Goal: Navigation & Orientation: Find specific page/section

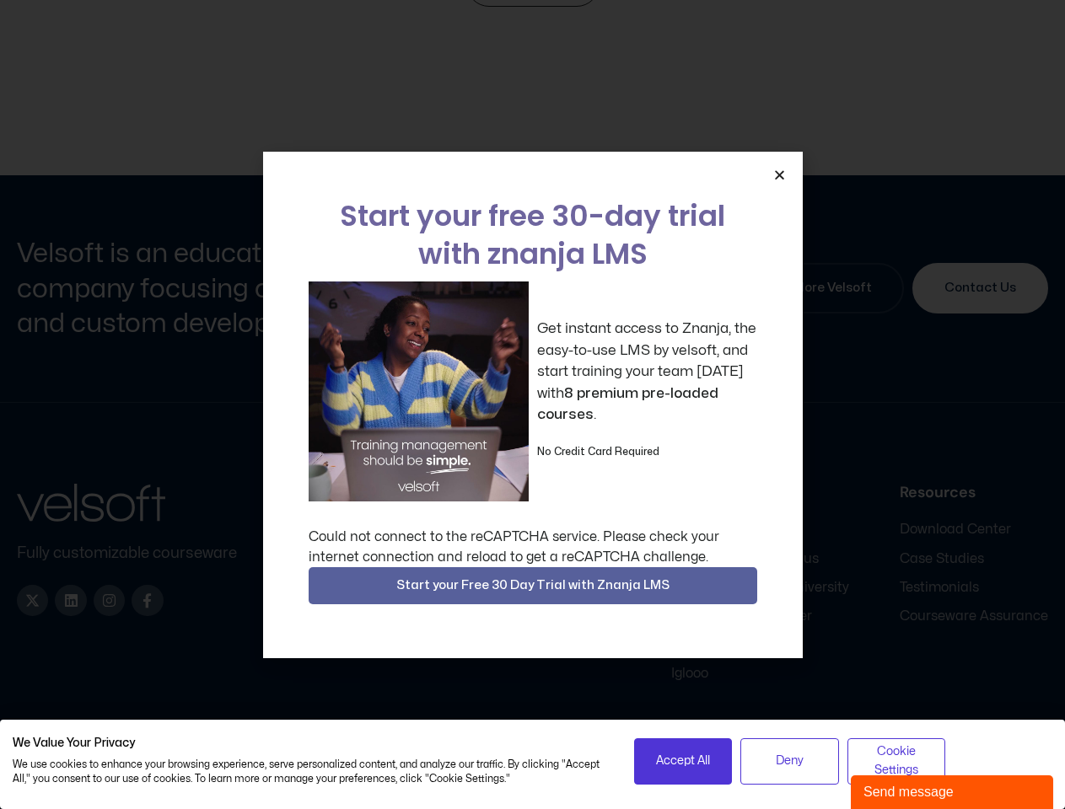
click at [532, 405] on div "Get instant access to Znanja, the easy-to-use LMS by velsoft, and start trainin…" at bounding box center [533, 392] width 448 height 220
click at [779, 174] on icon "Close" at bounding box center [779, 175] width 13 height 13
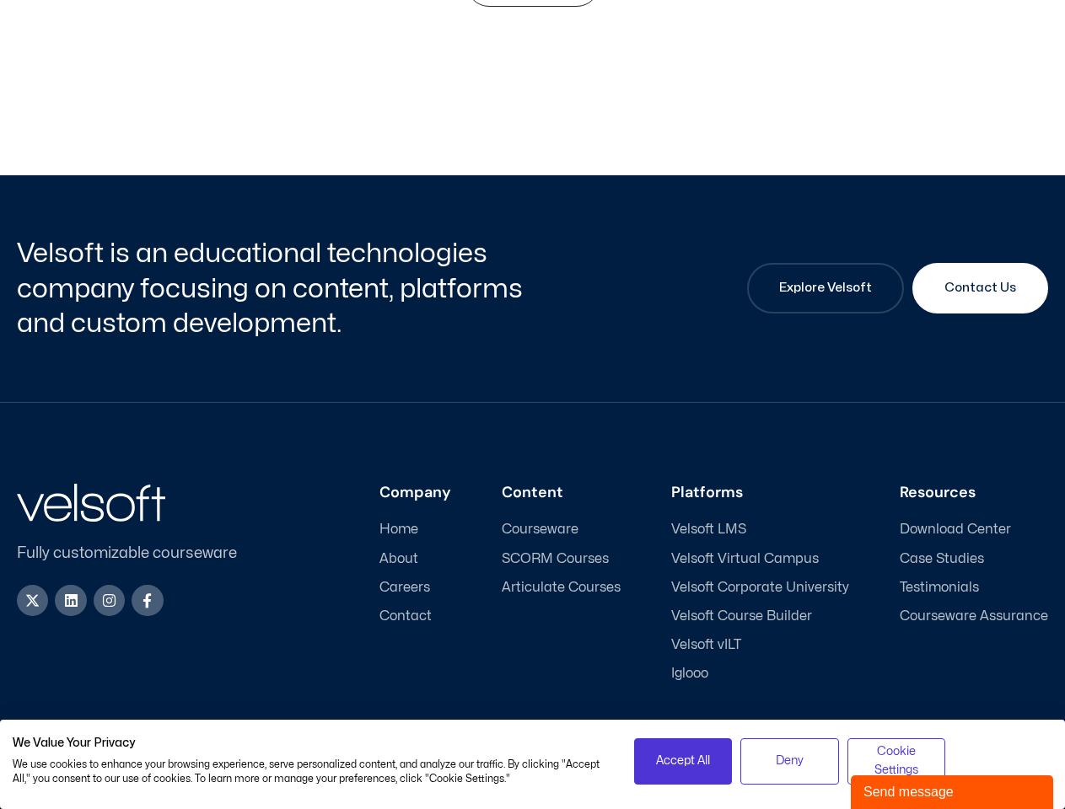
click at [533, 586] on div "Company Home About Careers Contact Content Courseware SCORM Courses Articulate …" at bounding box center [656, 583] width 783 height 199
click at [683, 761] on span "Accept All" at bounding box center [683, 761] width 54 height 19
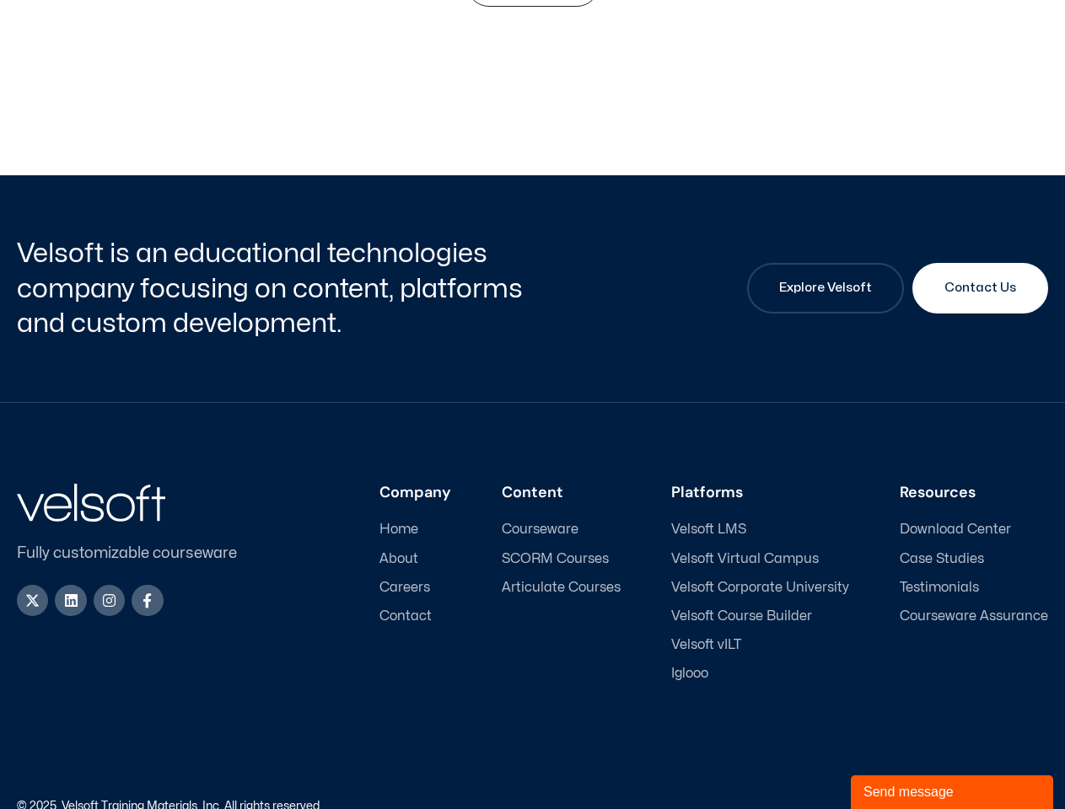
click at [789, 801] on div "Accessibility Policy | Privacy Policy" at bounding box center [791, 807] width 516 height 12
click at [896, 801] on link "Accessibility Policy" at bounding box center [902, 806] width 101 height 11
click at [952, 792] on div "Send message" at bounding box center [951, 792] width 177 height 20
